Goal: Navigation & Orientation: Find specific page/section

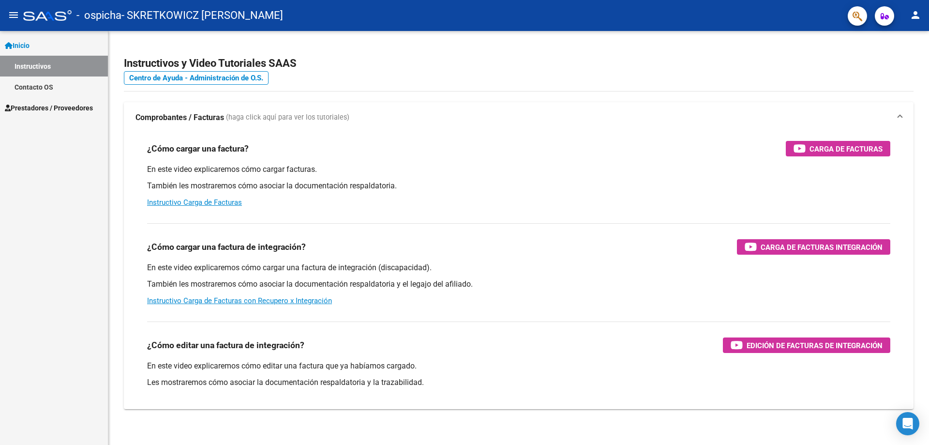
click at [68, 105] on span "Prestadores / Proveedores" at bounding box center [49, 108] width 88 height 11
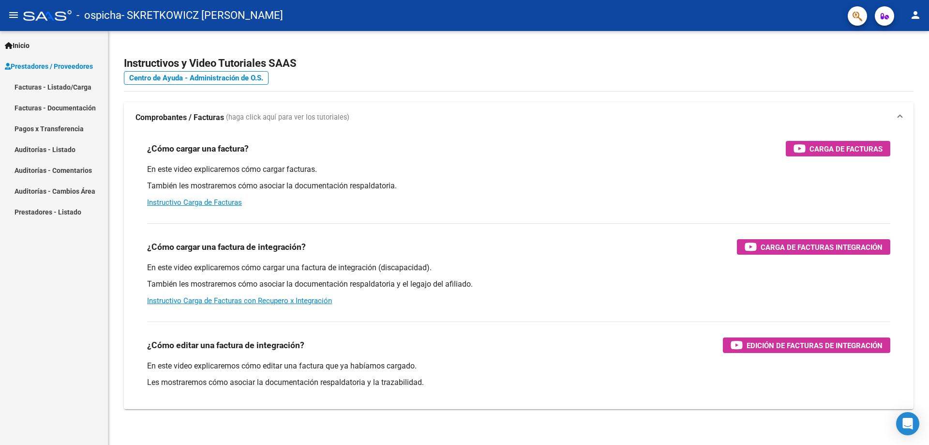
click at [80, 84] on link "Facturas - Listado/Carga" at bounding box center [54, 86] width 108 height 21
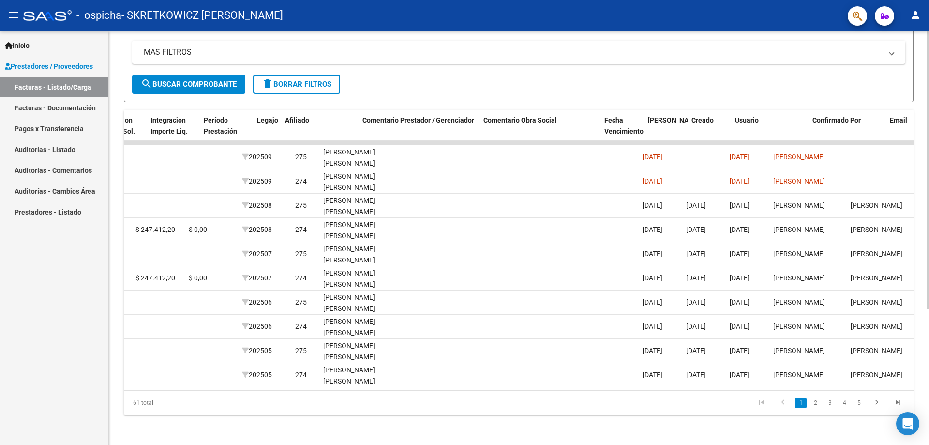
scroll to position [0, 1250]
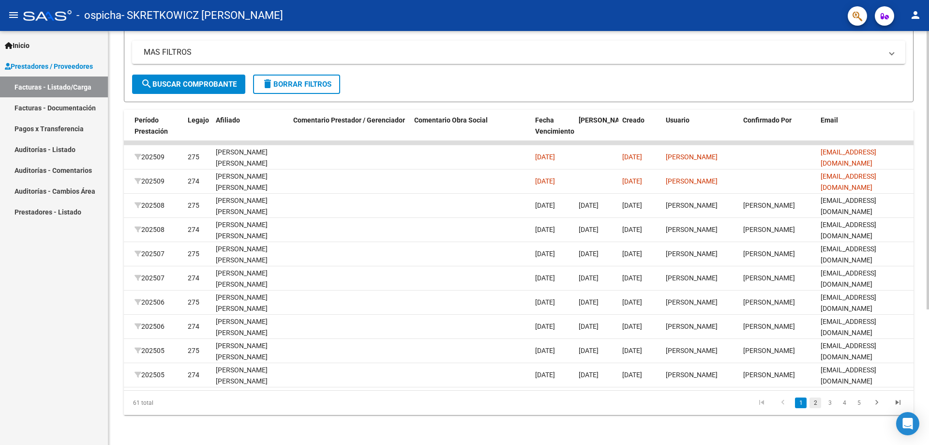
click at [817, 407] on link "2" at bounding box center [816, 402] width 12 height 11
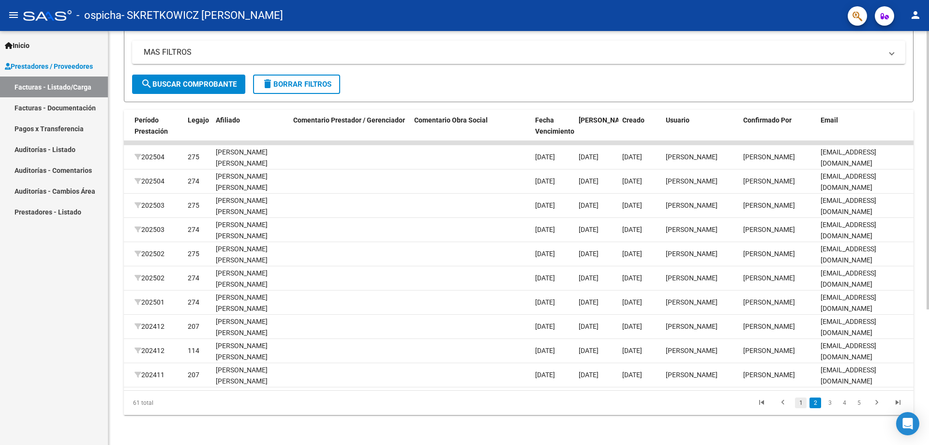
click at [800, 407] on link "1" at bounding box center [801, 402] width 12 height 11
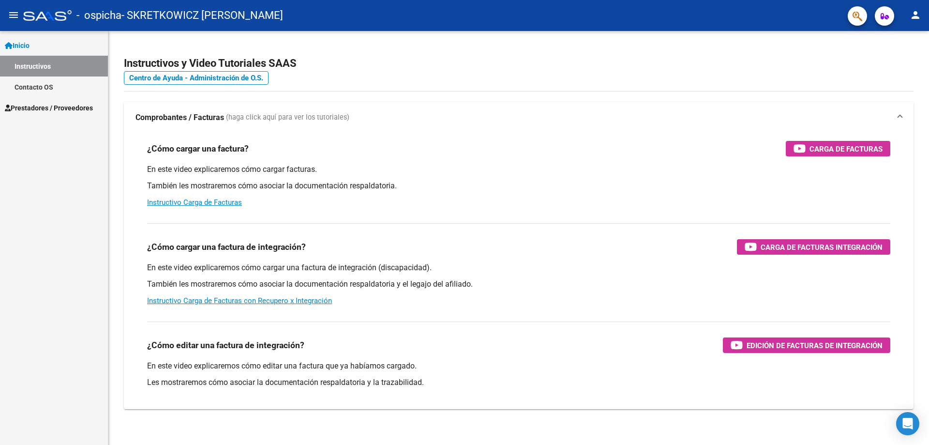
click at [43, 105] on span "Prestadores / Proveedores" at bounding box center [49, 108] width 88 height 11
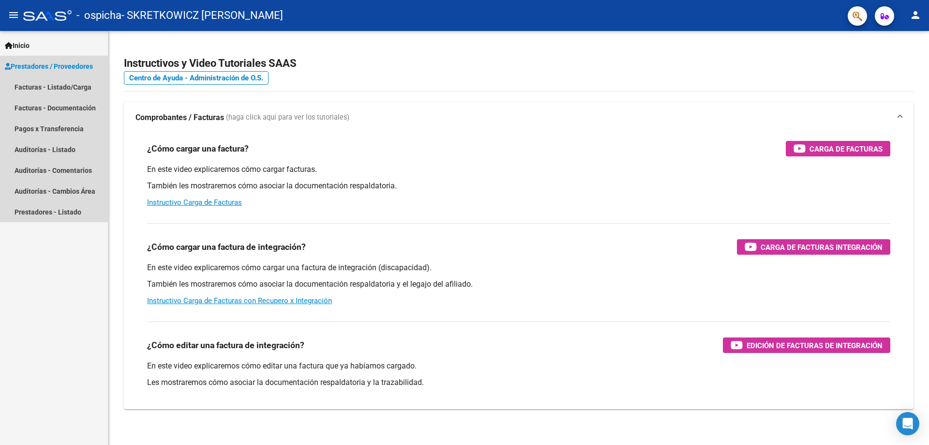
click at [63, 62] on span "Prestadores / Proveedores" at bounding box center [49, 66] width 88 height 11
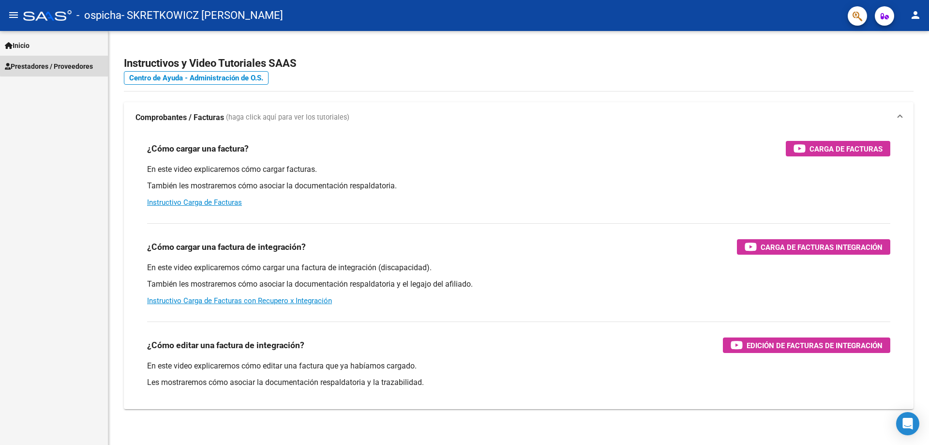
click at [63, 62] on span "Prestadores / Proveedores" at bounding box center [49, 66] width 88 height 11
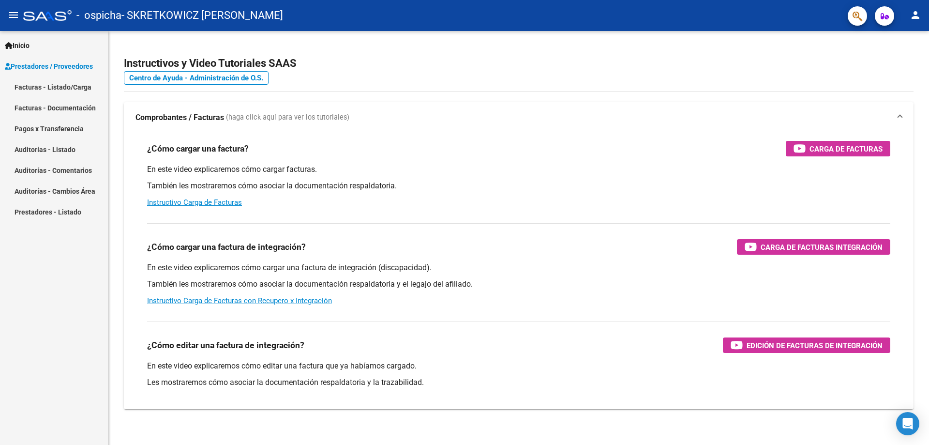
click at [69, 87] on link "Facturas - Listado/Carga" at bounding box center [54, 86] width 108 height 21
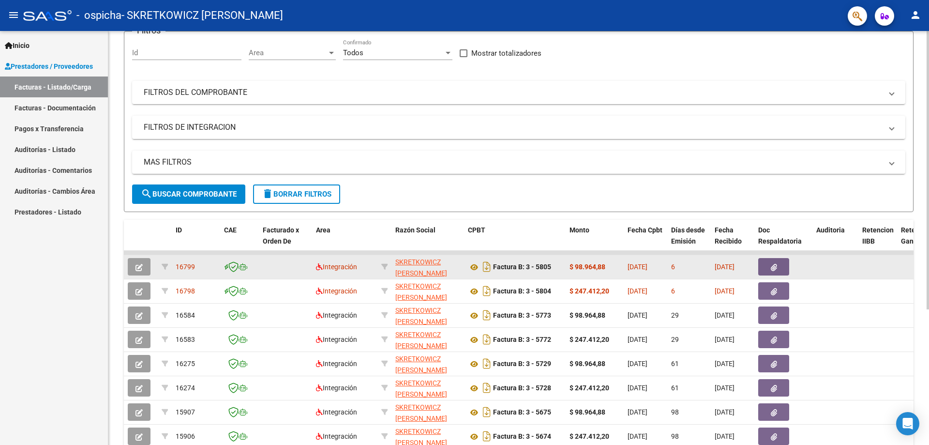
scroll to position [97, 0]
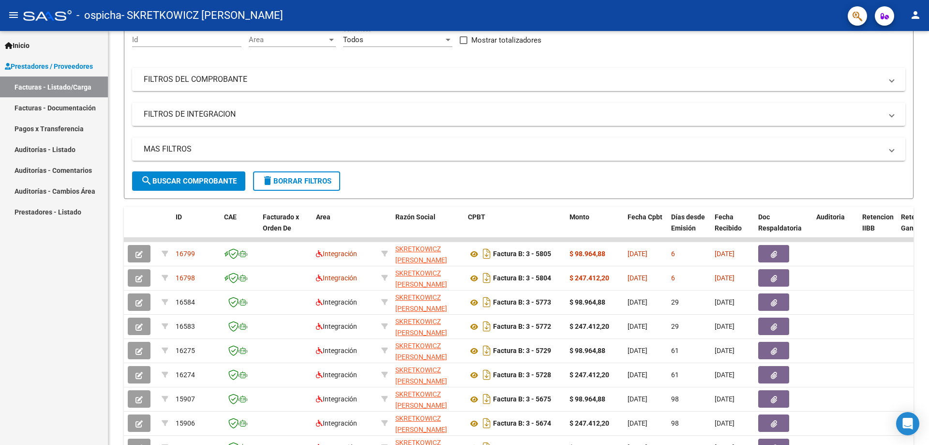
click at [68, 172] on link "Auditorías - Comentarios" at bounding box center [54, 170] width 108 height 21
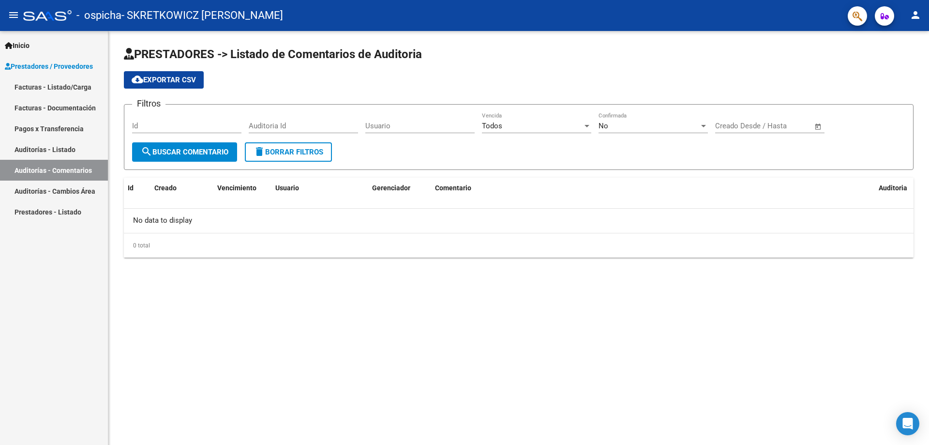
click at [66, 150] on link "Auditorías - Listado" at bounding box center [54, 149] width 108 height 21
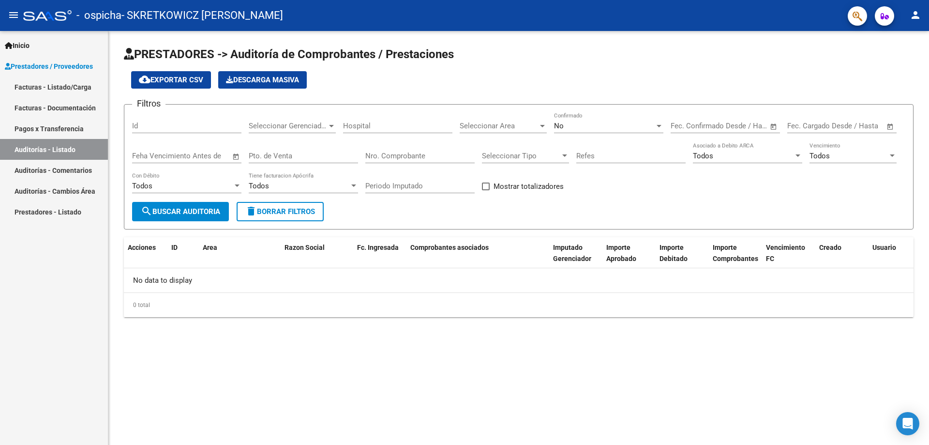
click at [68, 130] on link "Pagos x Transferencia" at bounding box center [54, 128] width 108 height 21
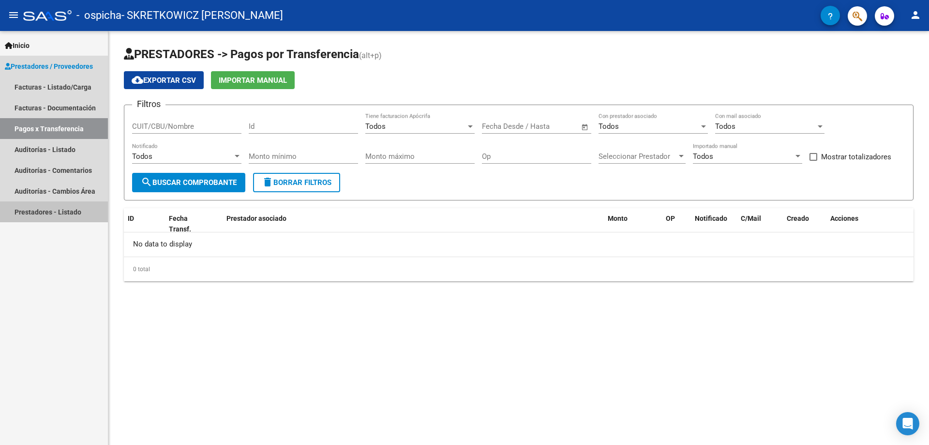
click at [71, 212] on link "Prestadores - Listado" at bounding box center [54, 211] width 108 height 21
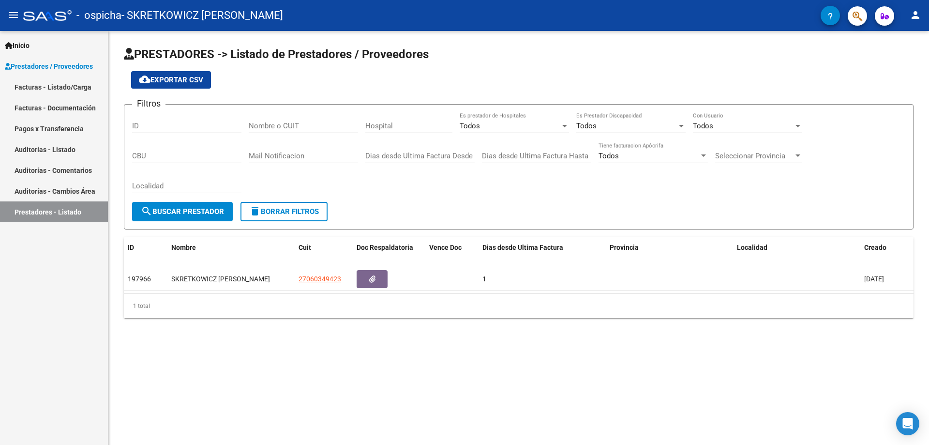
click at [62, 86] on link "Facturas - Listado/Carga" at bounding box center [54, 86] width 108 height 21
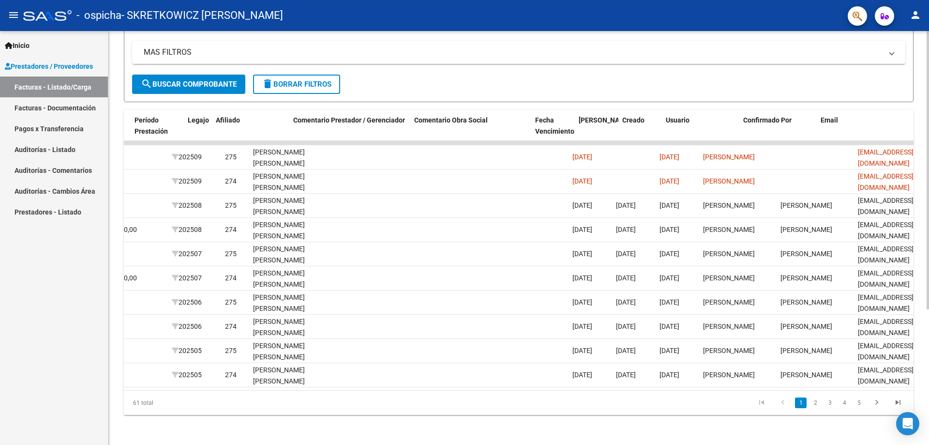
scroll to position [0, 1250]
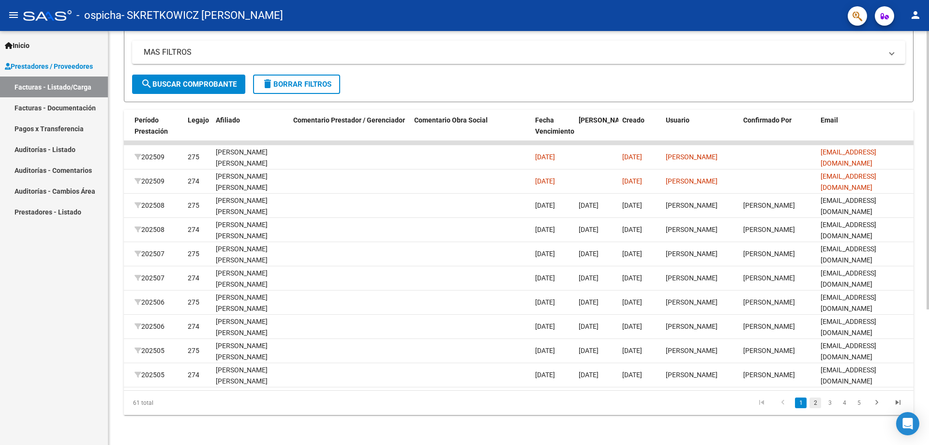
click at [815, 408] on link "2" at bounding box center [816, 402] width 12 height 11
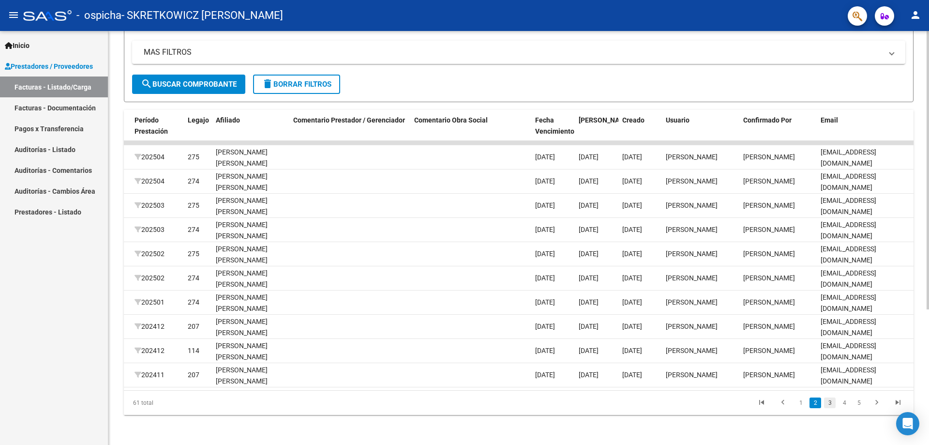
click at [828, 408] on link "3" at bounding box center [830, 402] width 12 height 11
click at [813, 408] on link "2" at bounding box center [816, 402] width 12 height 11
click at [801, 408] on link "1" at bounding box center [801, 402] width 12 height 11
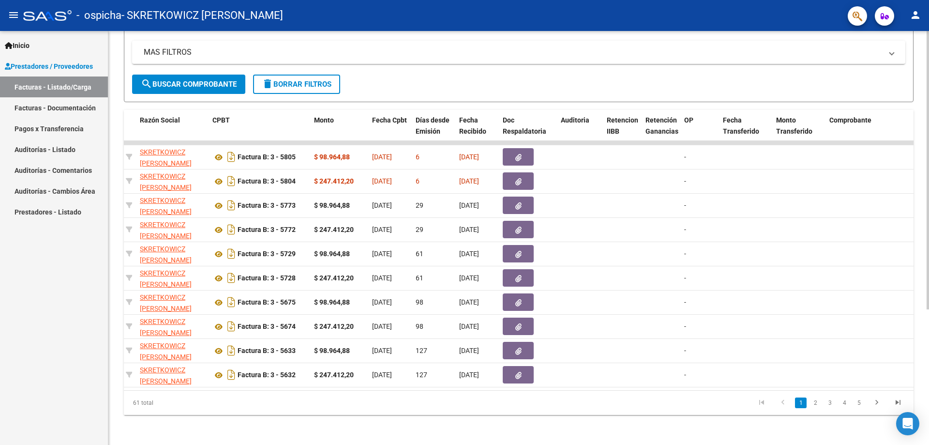
scroll to position [0, 0]
